Goal: Transaction & Acquisition: Obtain resource

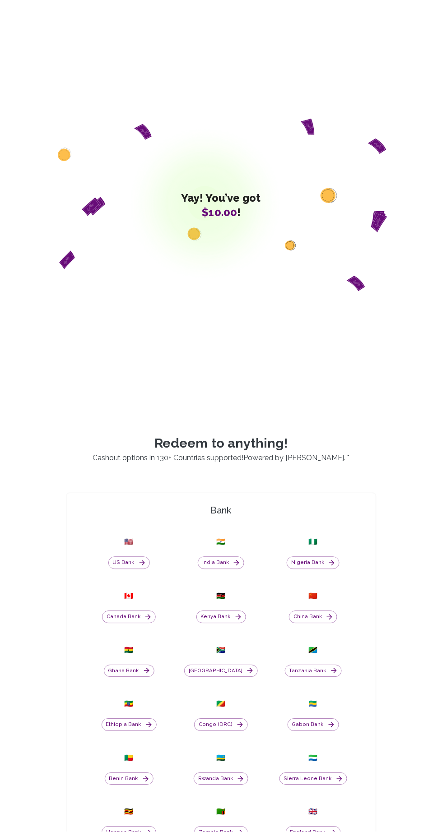
click at [326, 569] on button "Nigeria Bank" at bounding box center [312, 563] width 53 height 13
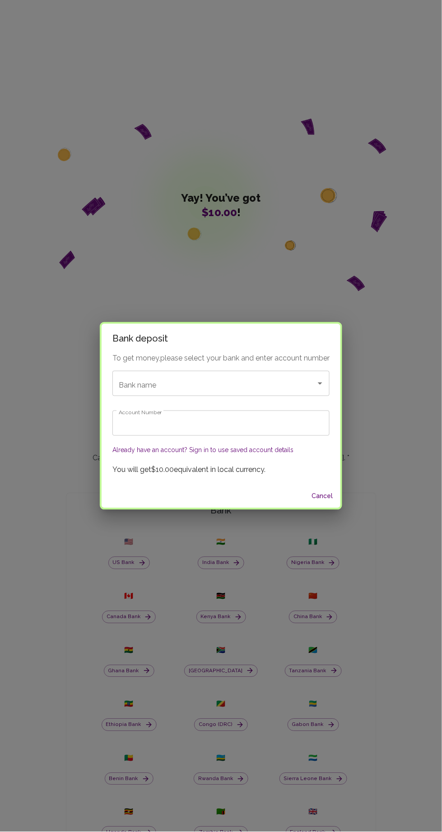
click at [141, 381] on div "Bank name Bank name" at bounding box center [220, 383] width 217 height 25
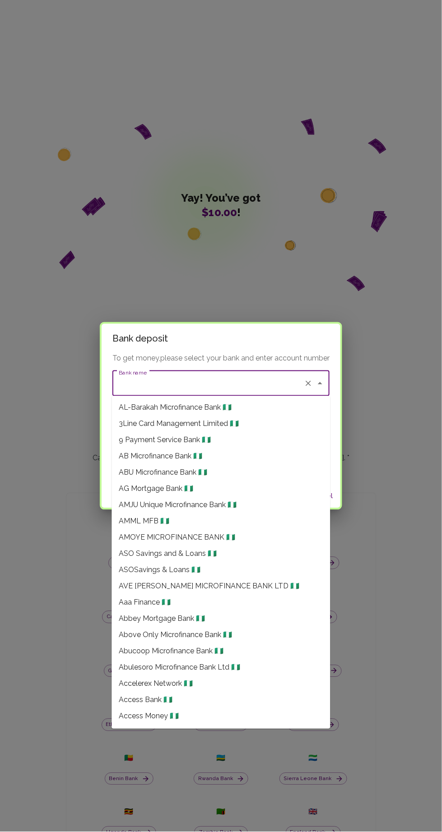
click at [173, 379] on input "Bank name" at bounding box center [208, 383] width 184 height 17
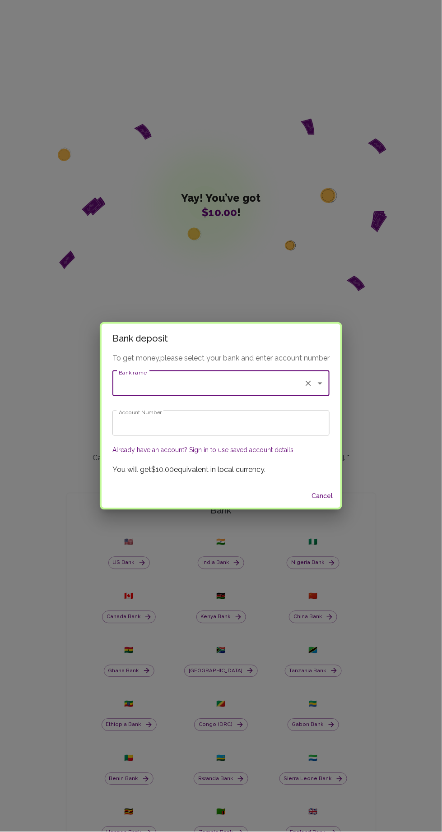
click at [218, 379] on input "Bank name" at bounding box center [208, 383] width 184 height 17
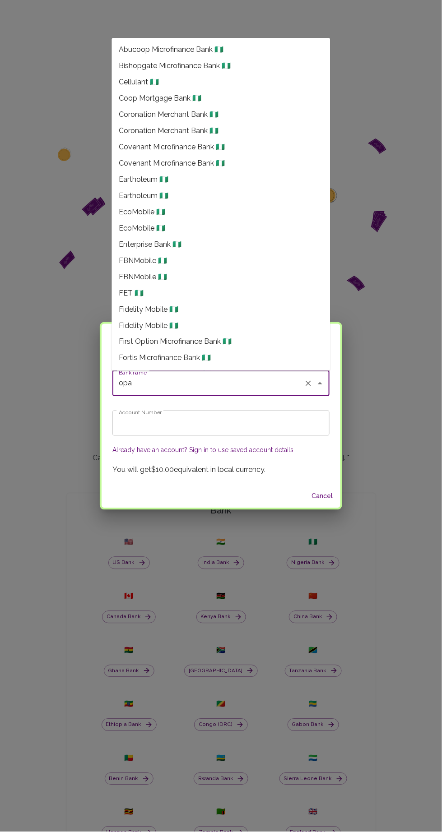
scroll to position [169, 0]
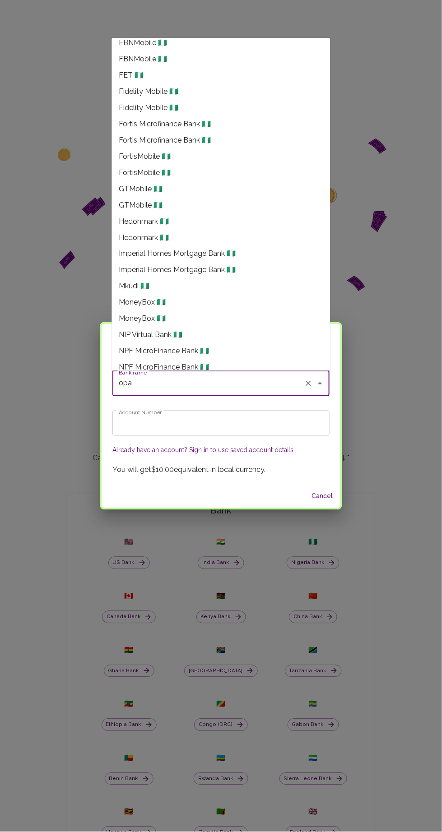
click at [140, 378] on span "Opay 🇳🇬" at bounding box center [133, 383] width 29 height 11
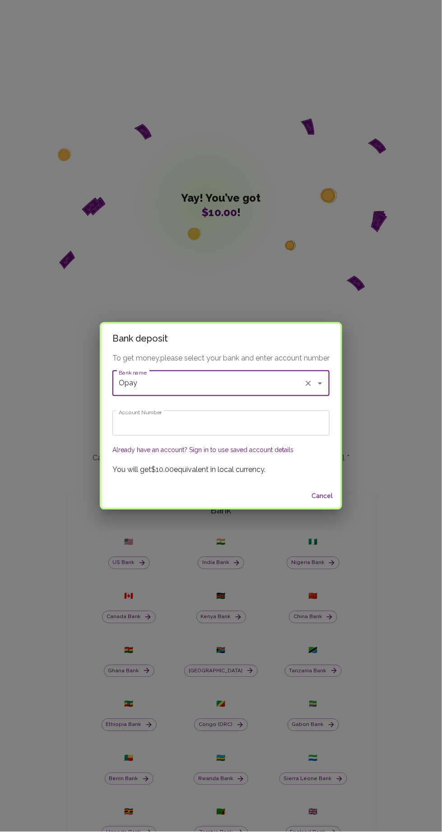
type input "Opay"
click at [149, 423] on input "Account Number" at bounding box center [220, 422] width 217 height 25
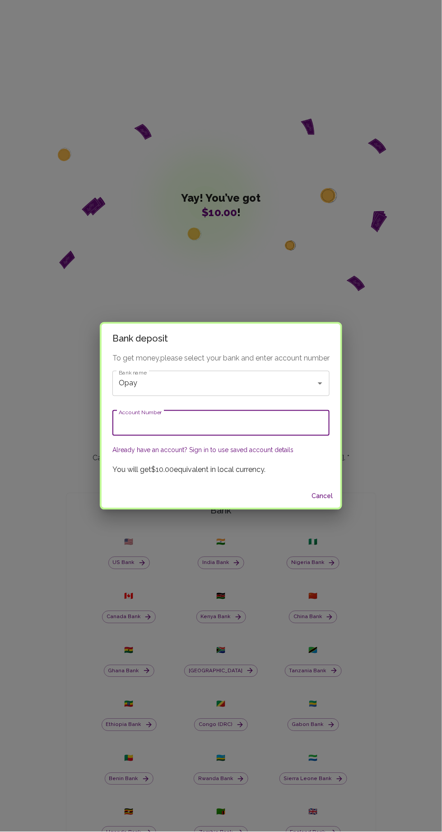
type input "8103223293"
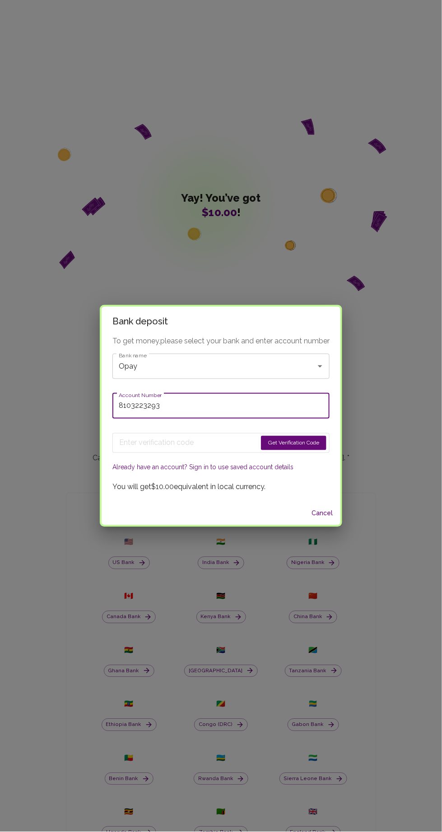
click at [301, 443] on button "Get Verification Code" at bounding box center [293, 443] width 65 height 14
